Goal: Task Accomplishment & Management: Use online tool/utility

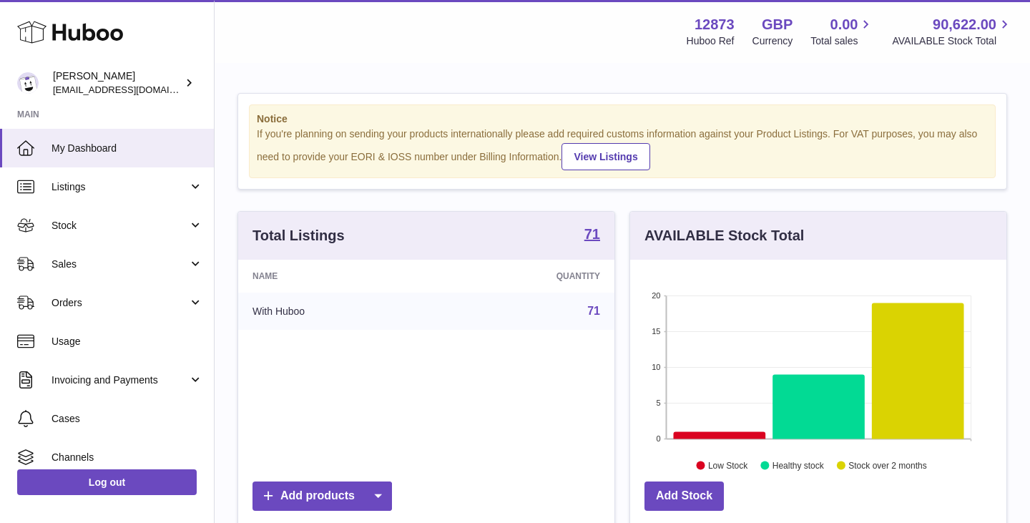
scroll to position [223, 376]
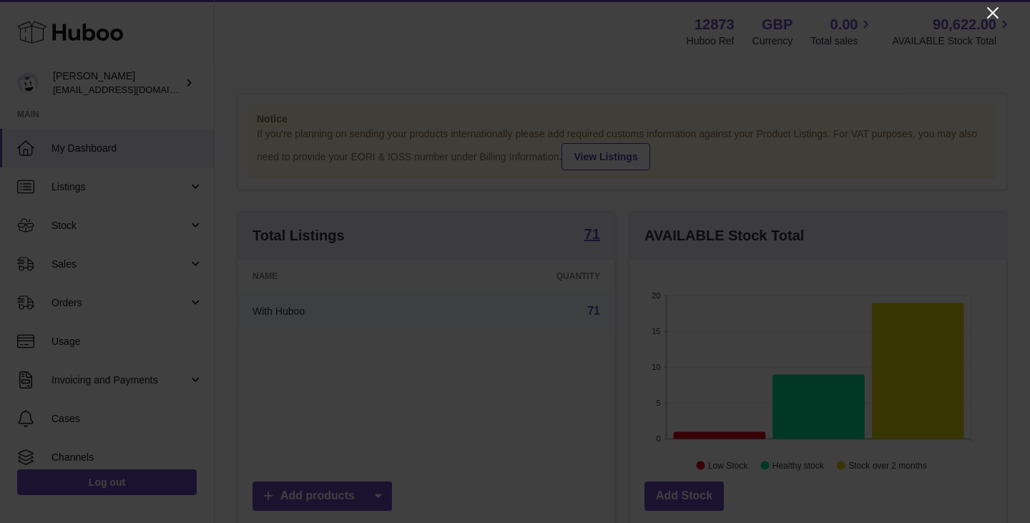
click at [992, 16] on icon "Close" at bounding box center [992, 12] width 17 height 17
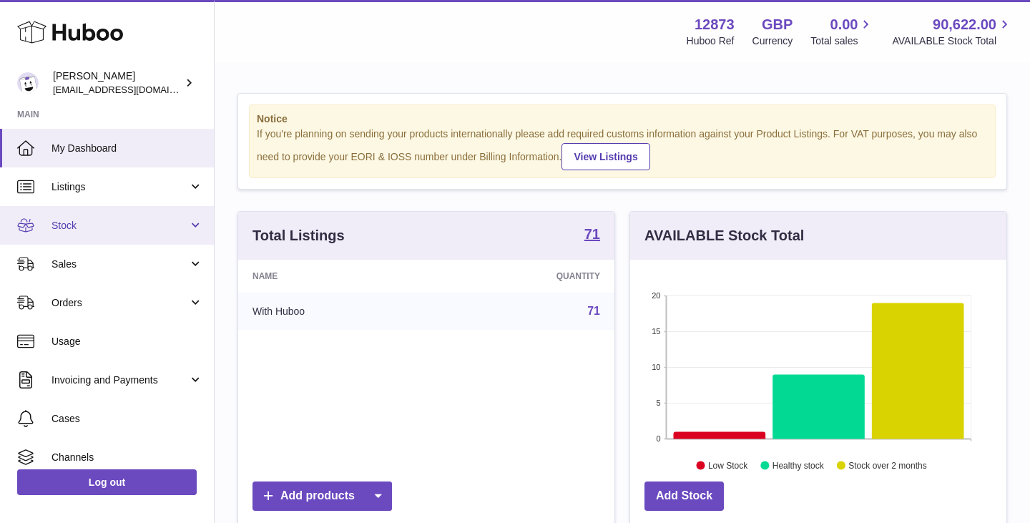
click at [102, 229] on span "Stock" at bounding box center [119, 226] width 137 height 14
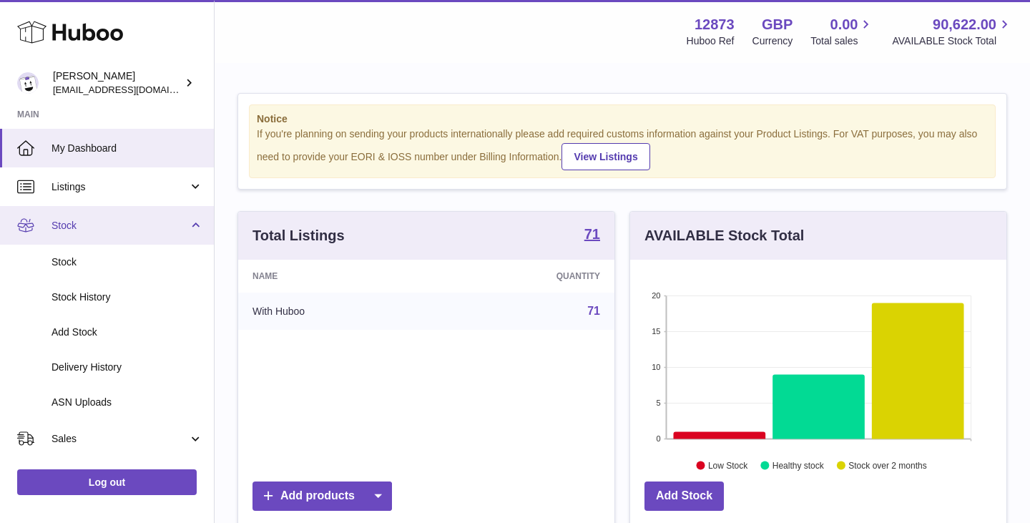
click at [102, 230] on span "Stock" at bounding box center [119, 226] width 137 height 14
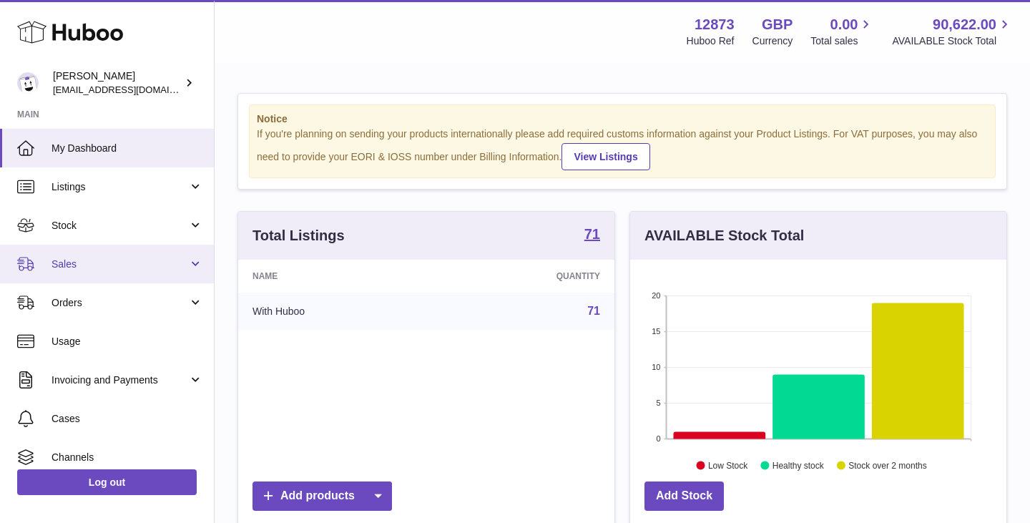
click at [106, 261] on span "Sales" at bounding box center [119, 264] width 137 height 14
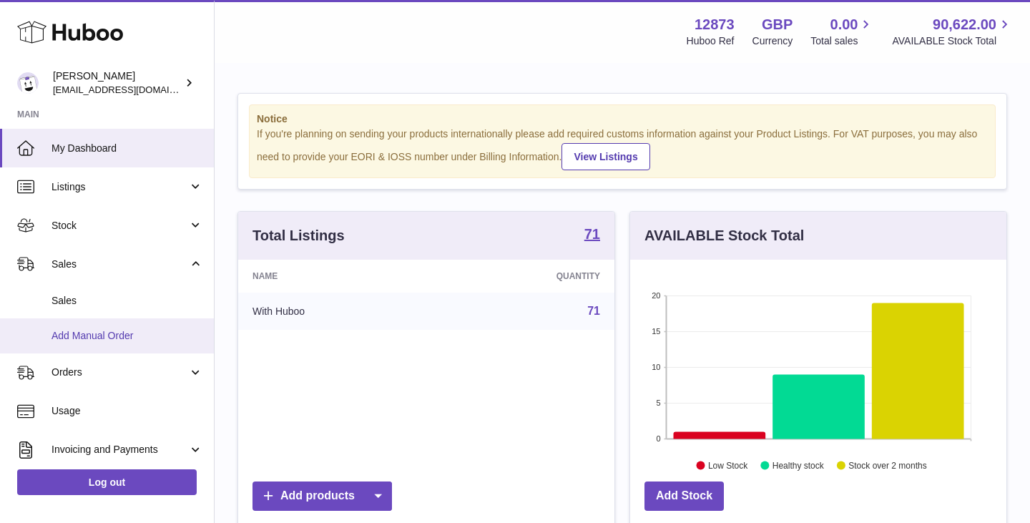
click at [107, 335] on span "Add Manual Order" at bounding box center [127, 336] width 152 height 14
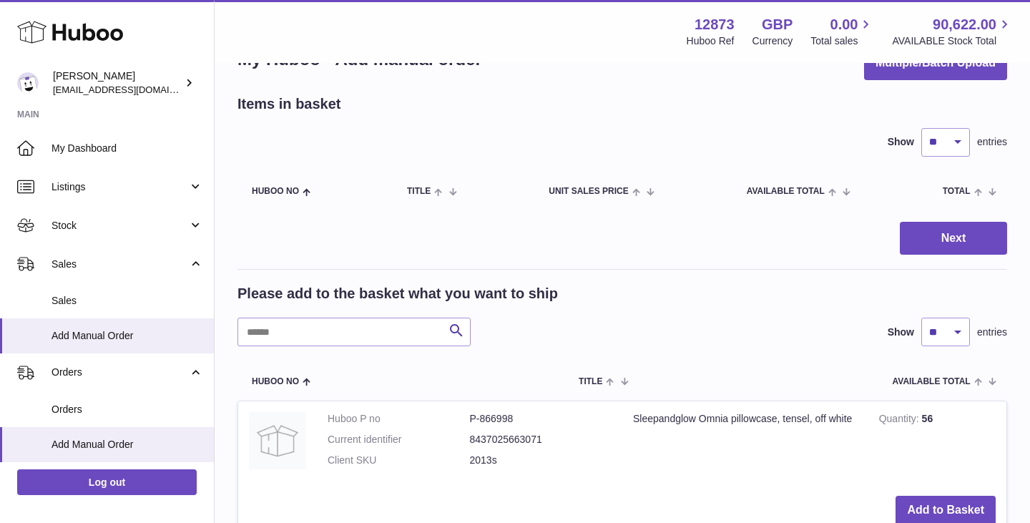
scroll to position [179, 0]
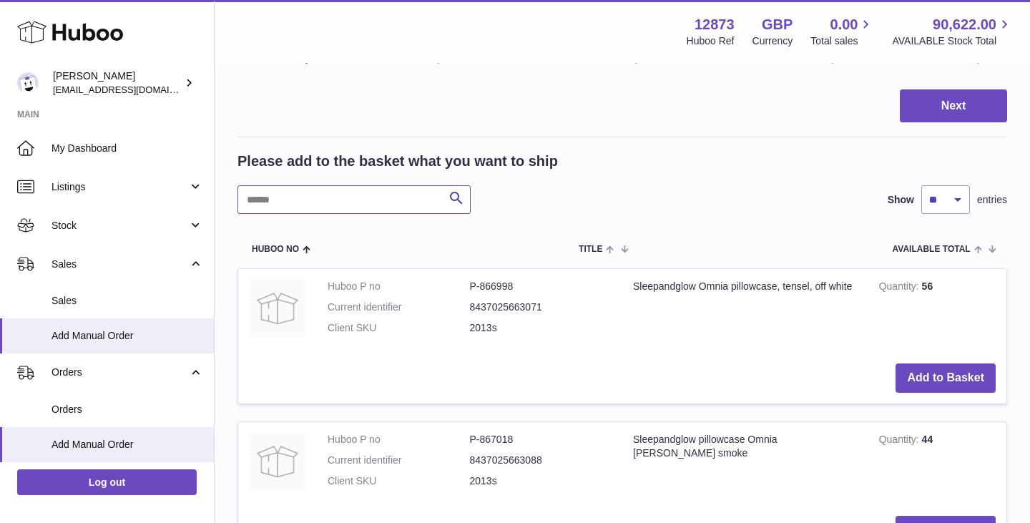
click at [405, 201] on input "text" at bounding box center [353, 199] width 233 height 29
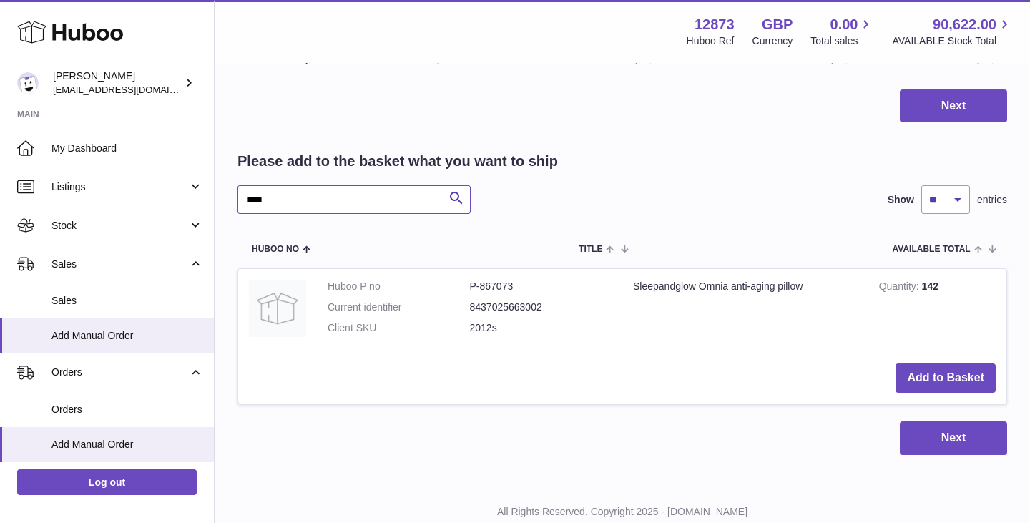
type input "****"
